Goal: Complete application form

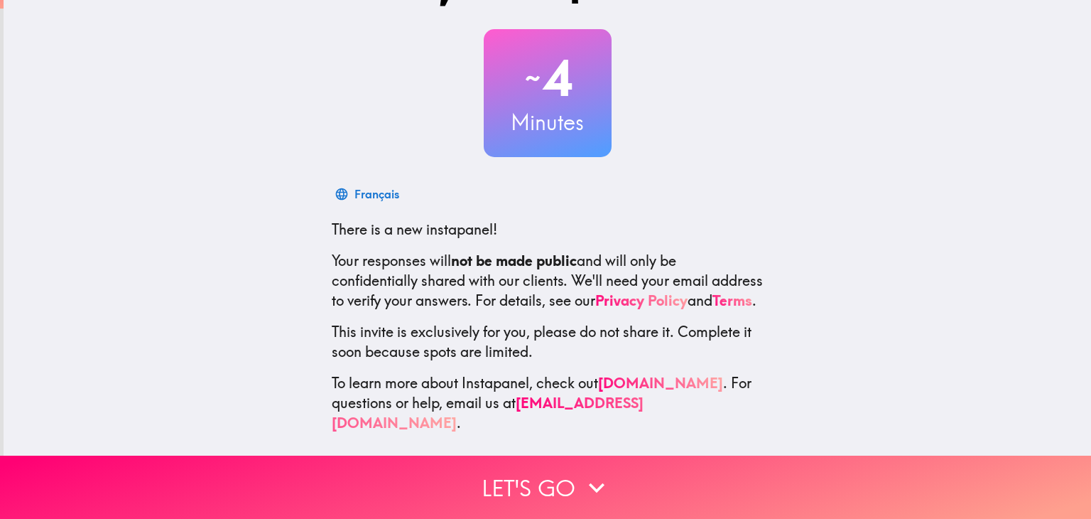
scroll to position [72, 0]
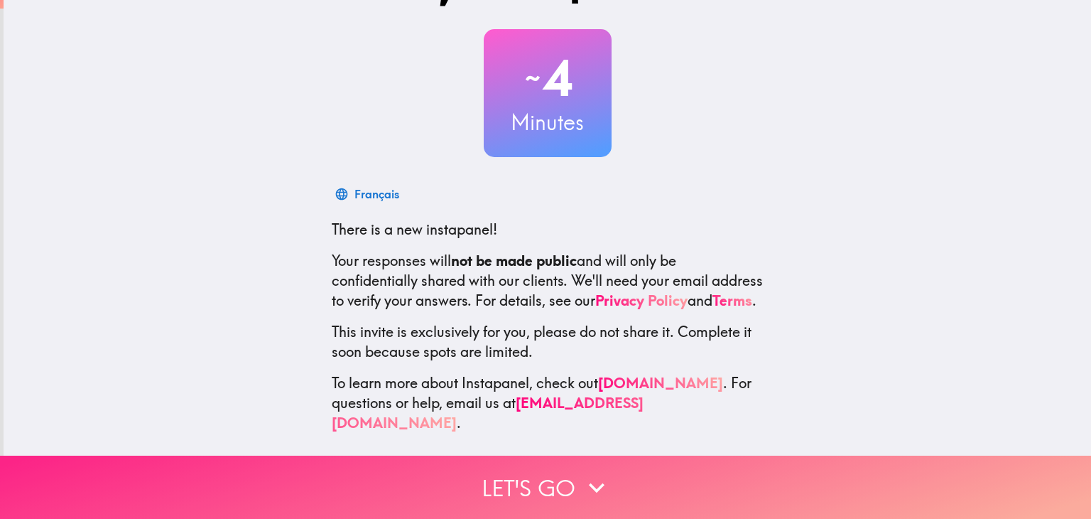
click at [570, 472] on button "Let's go" at bounding box center [545, 486] width 1091 height 63
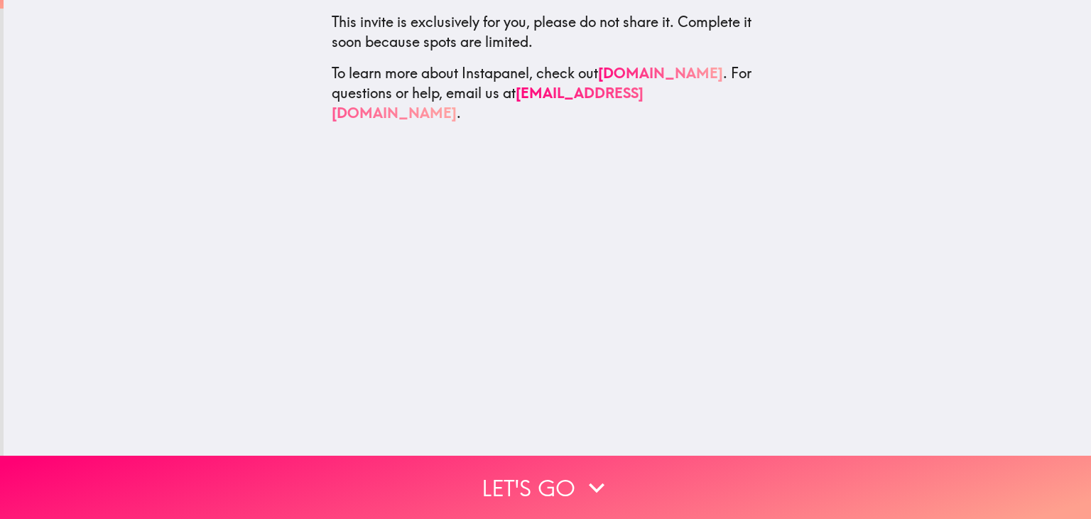
scroll to position [0, 0]
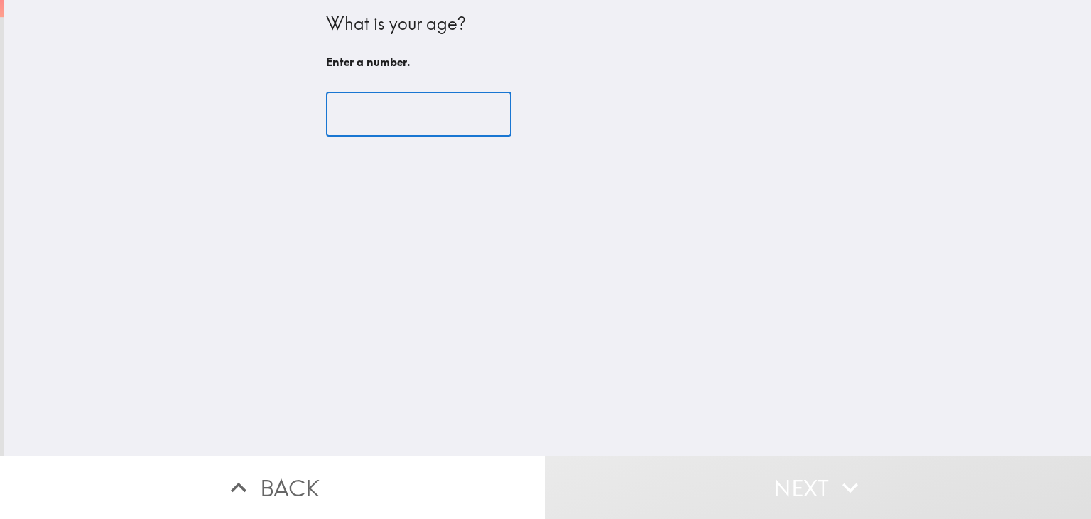
click at [367, 112] on input "number" at bounding box center [418, 114] width 185 height 44
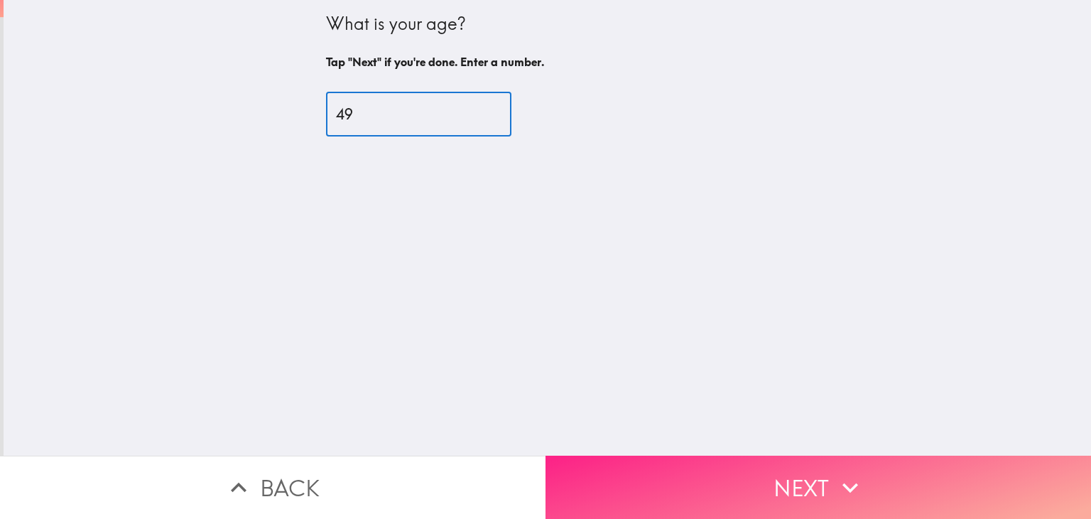
type input "49"
click at [801, 465] on button "Next" at bounding box center [819, 486] width 546 height 63
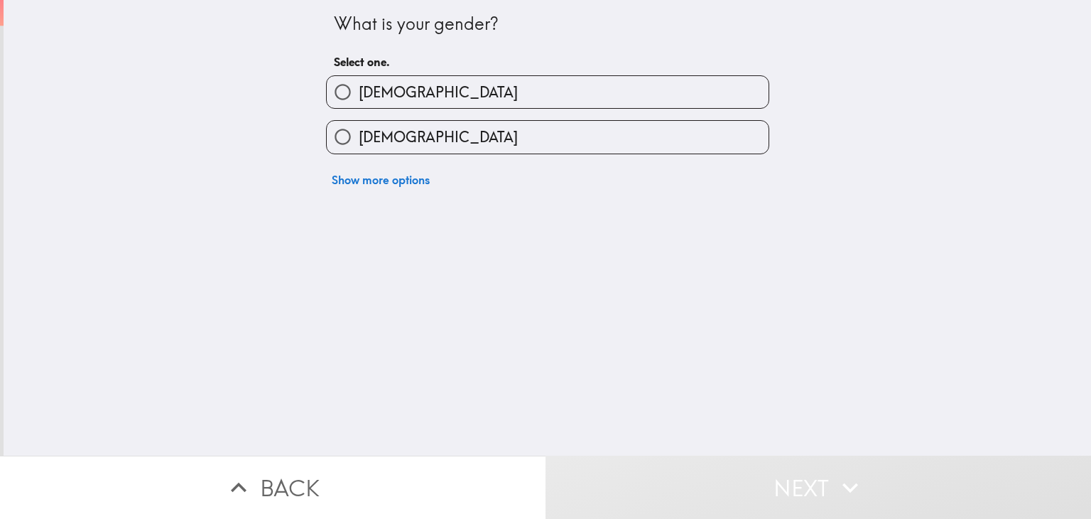
click at [475, 99] on label "[DEMOGRAPHIC_DATA]" at bounding box center [548, 92] width 442 height 32
click at [359, 99] on input "[DEMOGRAPHIC_DATA]" at bounding box center [343, 92] width 32 height 32
radio input "true"
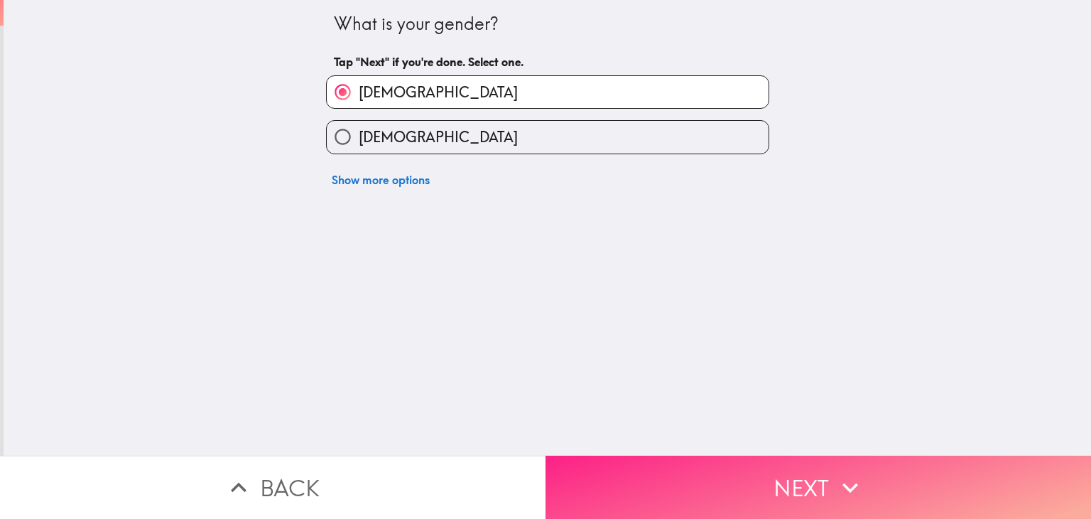
click at [706, 463] on button "Next" at bounding box center [819, 486] width 546 height 63
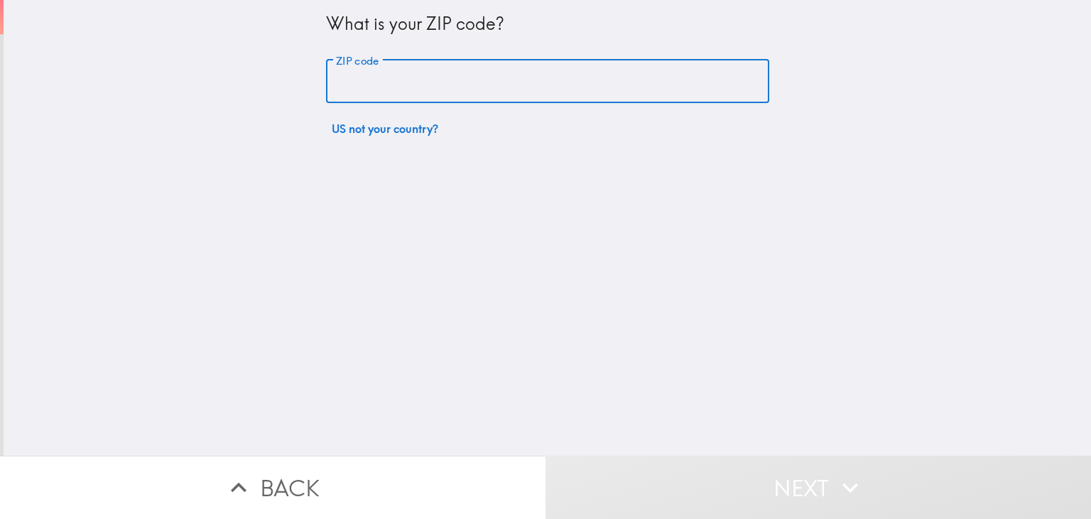
click at [433, 82] on input "ZIP code" at bounding box center [547, 82] width 443 height 44
type input "33180"
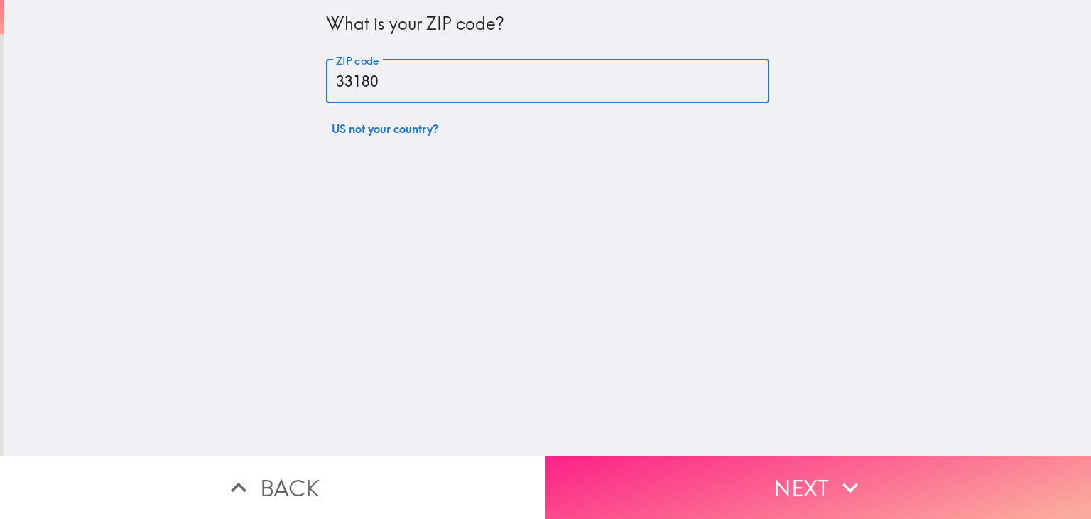
click at [735, 457] on button "Next" at bounding box center [819, 486] width 546 height 63
